Goal: Information Seeking & Learning: Learn about a topic

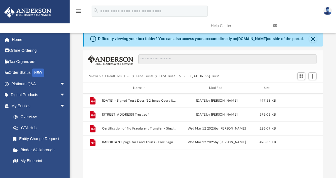
scroll to position [123, 236]
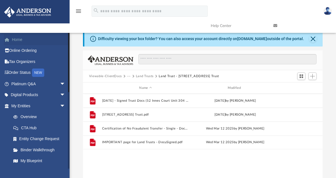
click at [22, 40] on link "Home" at bounding box center [39, 39] width 70 height 11
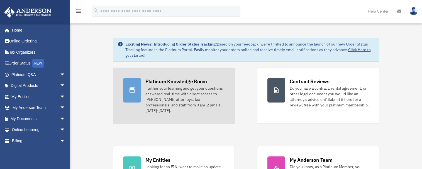
click at [186, 93] on div "Further your learning and get your questions answered real-time with direct acc…" at bounding box center [185, 99] width 79 height 28
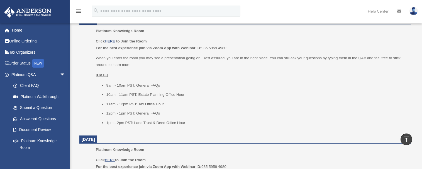
scroll to position [246, 0]
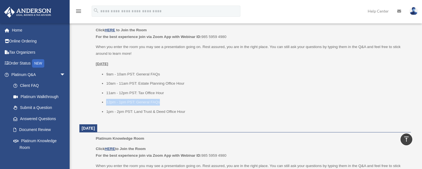
drag, startPoint x: 162, startPoint y: 101, endPoint x: 99, endPoint y: 99, distance: 63.0
click at [99, 99] on ul "9am - 10am PST: General FAQs 10am - 11am PST: Estate Planning Office Hour 11am …" at bounding box center [251, 93] width 311 height 44
drag, startPoint x: 188, startPoint y: 110, endPoint x: 96, endPoint y: 98, distance: 92.0
click at [96, 98] on ul "9am - 10am PST: General FAQs 10am - 11am PST: Estate Planning Office Hour 11am …" at bounding box center [251, 93] width 311 height 44
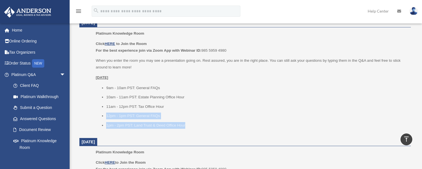
scroll to position [231, 0]
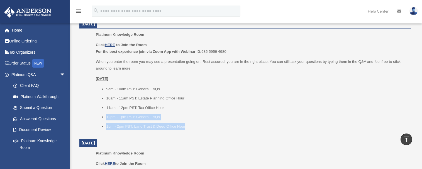
click at [159, 115] on li "12pm - 1pm PST: General FAQs" at bounding box center [256, 116] width 301 height 7
drag, startPoint x: 183, startPoint y: 124, endPoint x: 105, endPoint y: 115, distance: 78.3
click at [105, 115] on ul "9am - 10am PST: General FAQs 10am - 11am PST: Estate Planning Office Hour 11am …" at bounding box center [251, 108] width 311 height 44
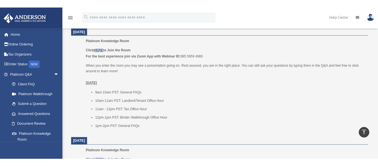
scroll to position [249, 0]
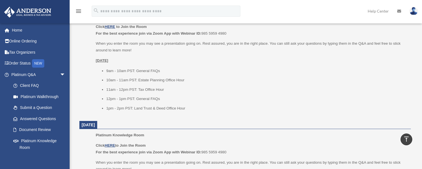
click at [209, 79] on li "10am - 11am PST: Estate Planning Office Hour" at bounding box center [256, 80] width 301 height 7
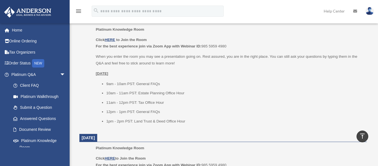
scroll to position [227, 0]
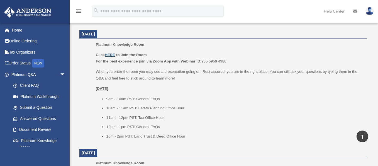
click at [112, 53] on u "HERE" at bounding box center [110, 55] width 10 height 4
